Goal: Navigation & Orientation: Find specific page/section

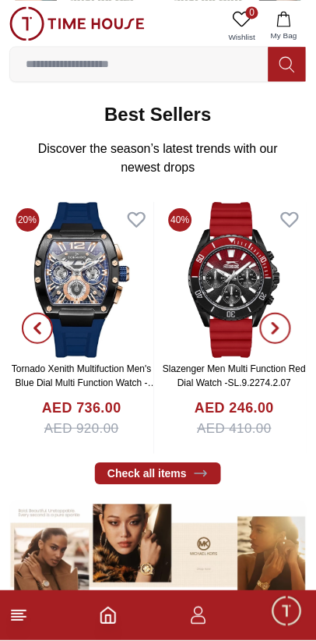
scroll to position [239, 0]
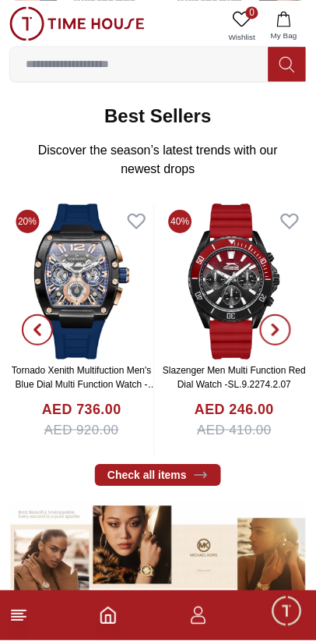
click at [16, 621] on line at bounding box center [17, 621] width 11 height 0
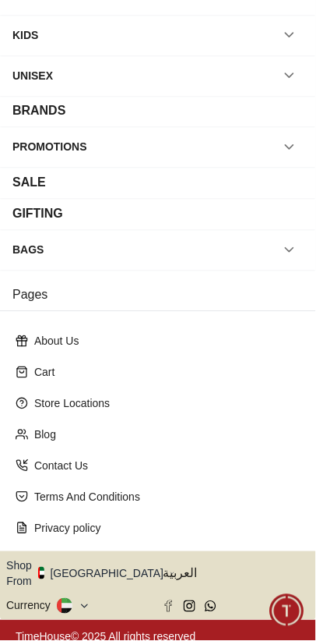
scroll to position [126, 0]
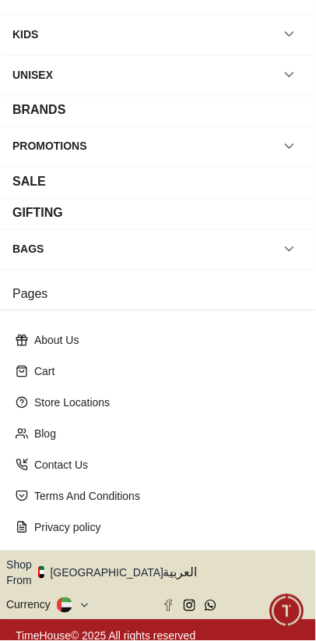
click at [97, 573] on button "Shop From [GEOGRAPHIC_DATA]" at bounding box center [90, 572] width 169 height 31
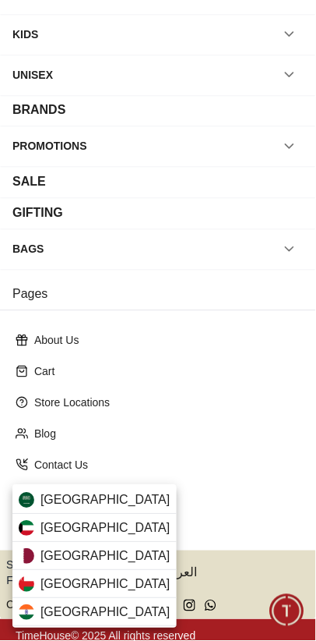
click at [96, 562] on div "[GEOGRAPHIC_DATA]" at bounding box center [94, 557] width 164 height 28
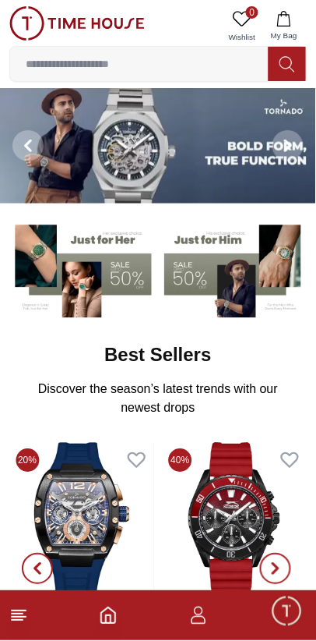
click at [26, 617] on line at bounding box center [19, 617] width 14 height 0
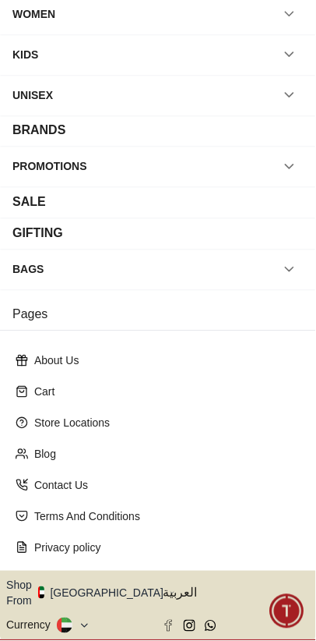
scroll to position [126, 0]
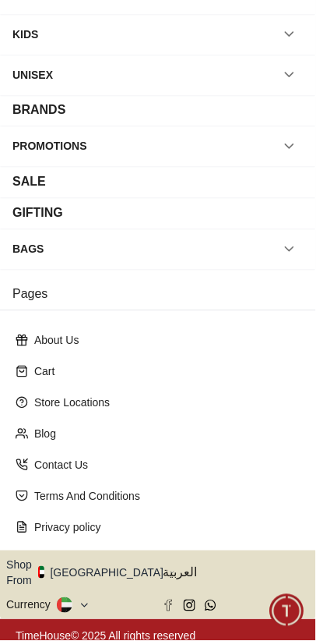
click at [102, 568] on button "Shop From [GEOGRAPHIC_DATA]" at bounding box center [90, 572] width 169 height 31
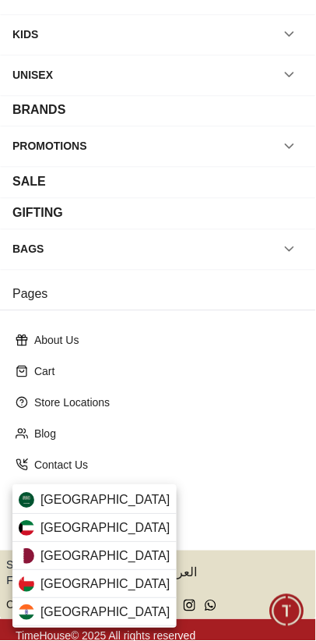
click at [83, 560] on div "[GEOGRAPHIC_DATA]" at bounding box center [94, 557] width 164 height 28
